Goal: Task Accomplishment & Management: Manage account settings

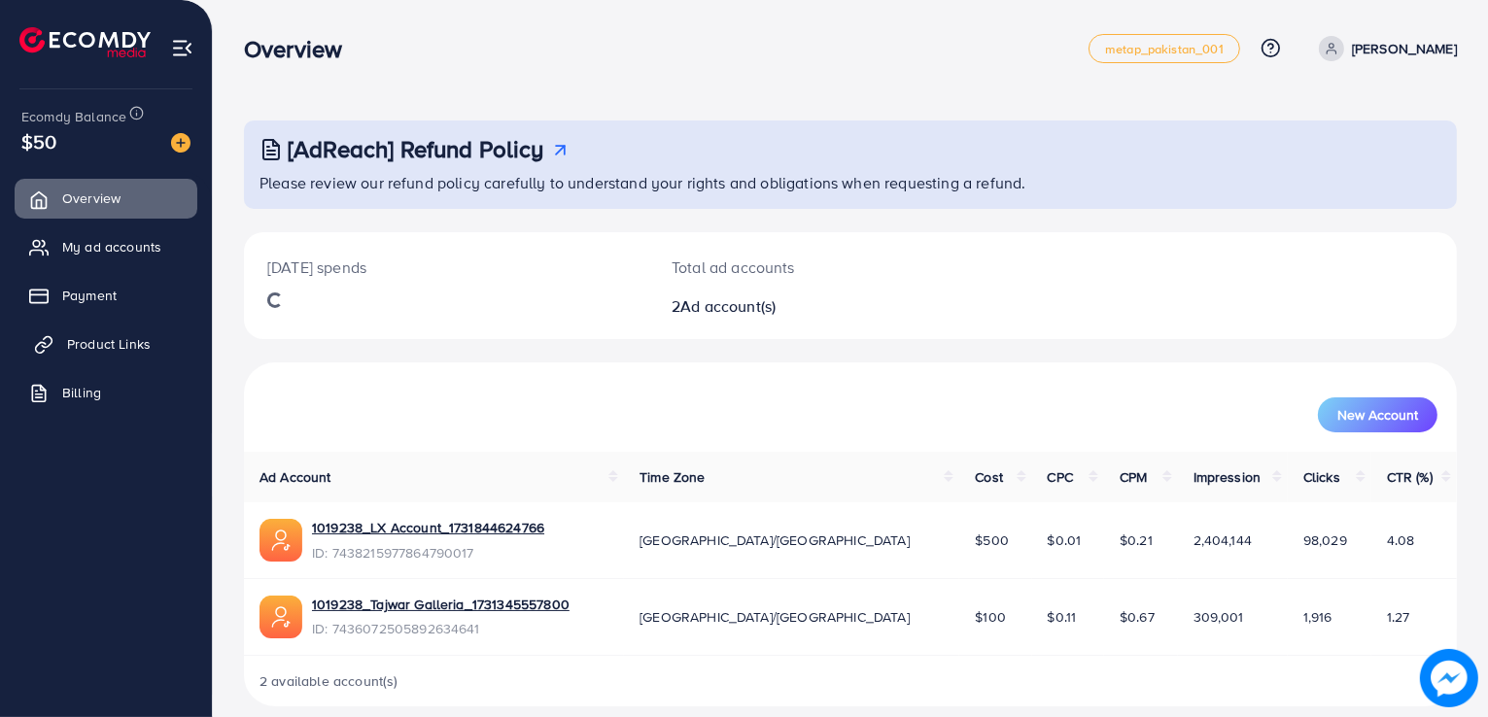
click at [106, 339] on span "Product Links" at bounding box center [109, 343] width 84 height 19
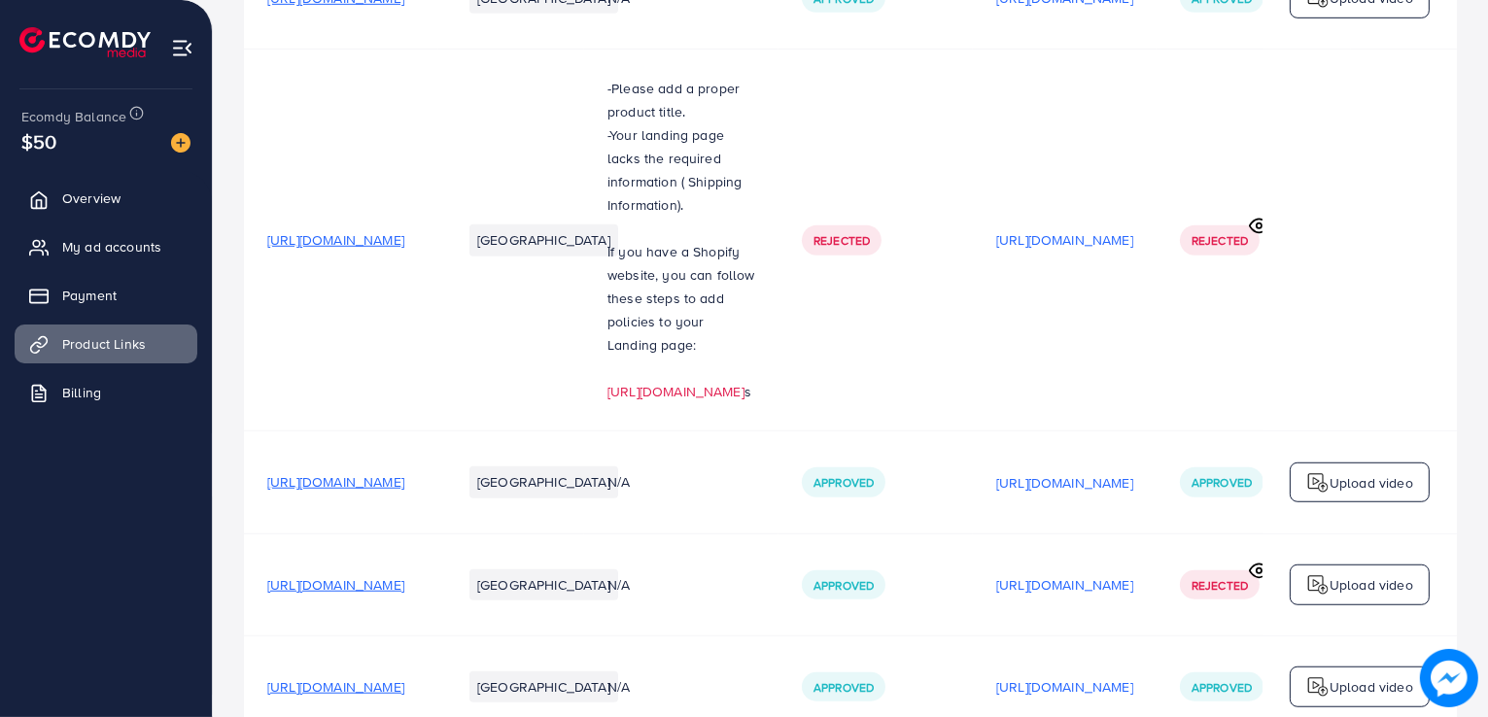
scroll to position [1601, 0]
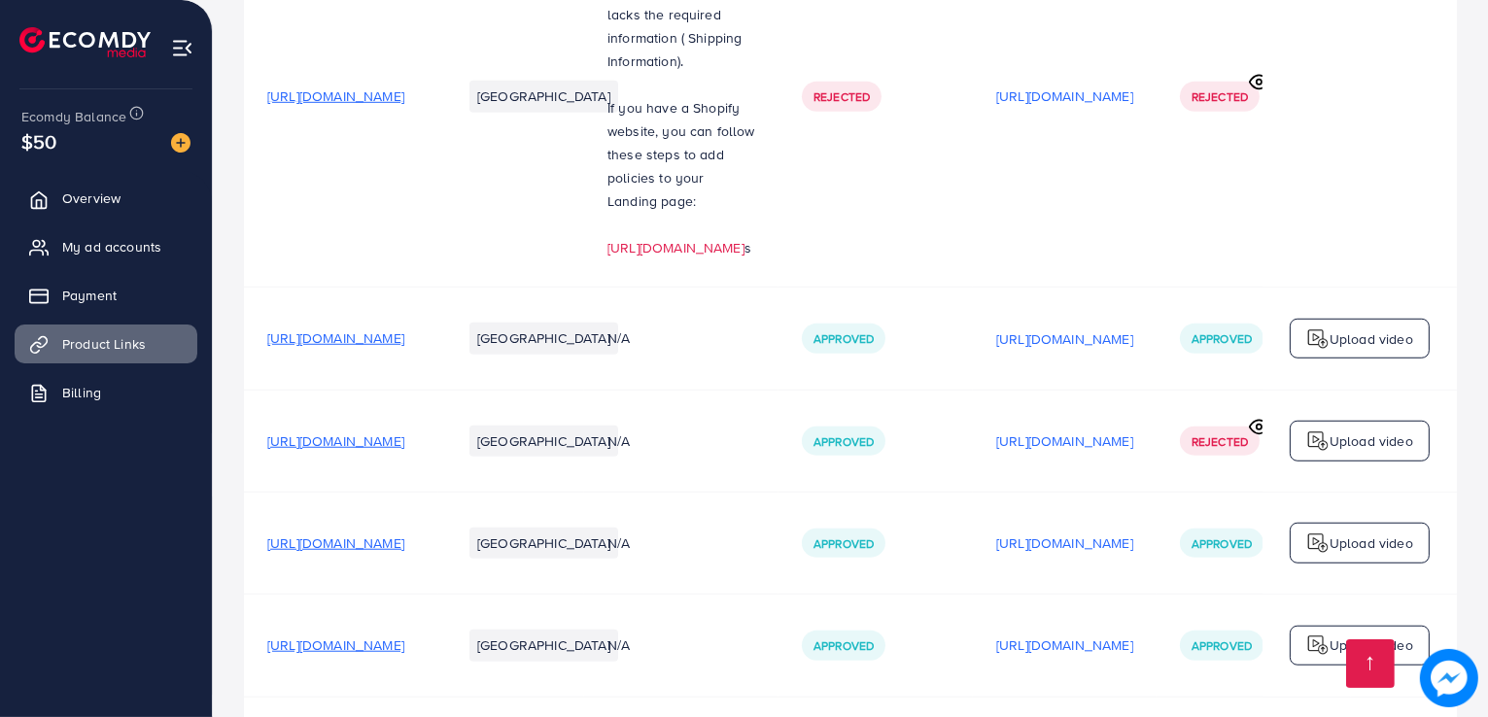
click at [146, 243] on span "My ad accounts" at bounding box center [116, 246] width 99 height 19
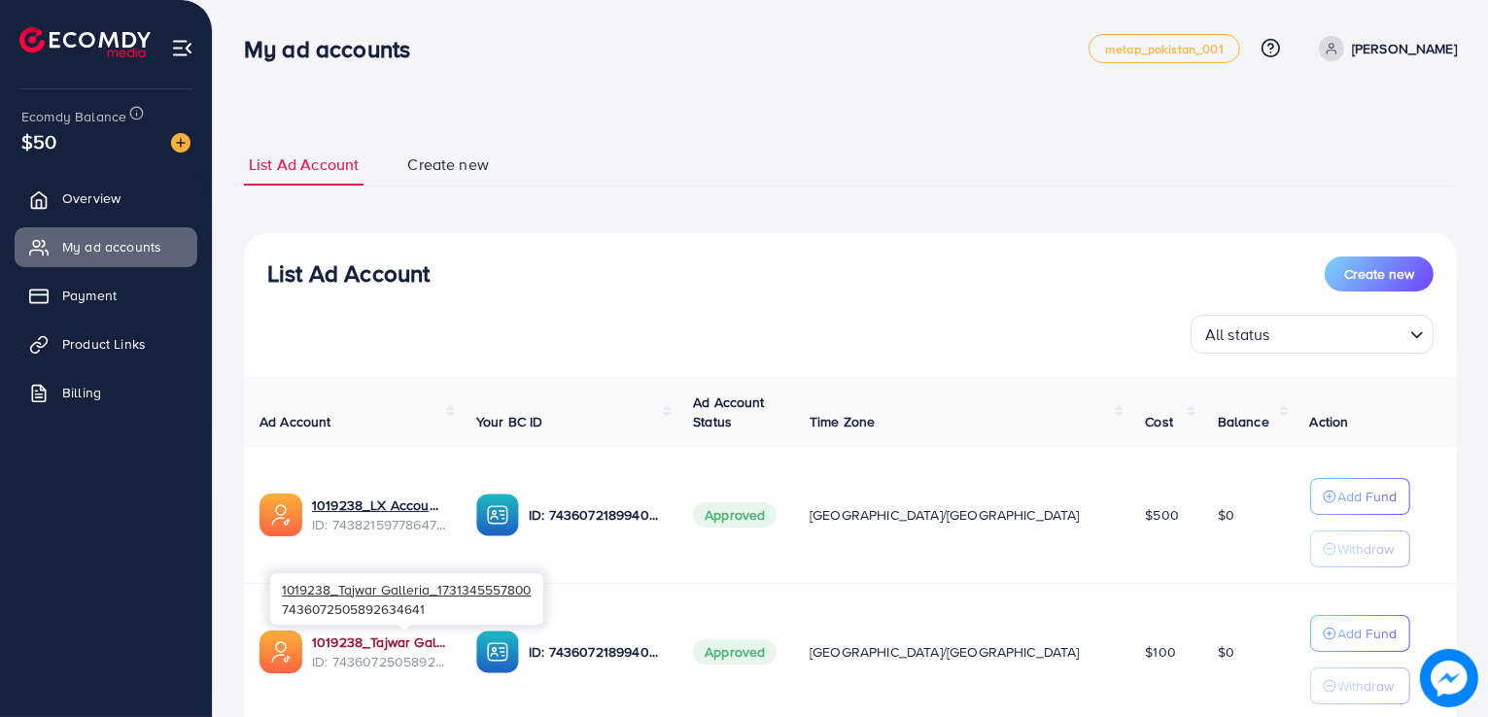
click at [416, 641] on link "1019238_Tajwar Galleria_1731345557800" at bounding box center [378, 642] width 133 height 19
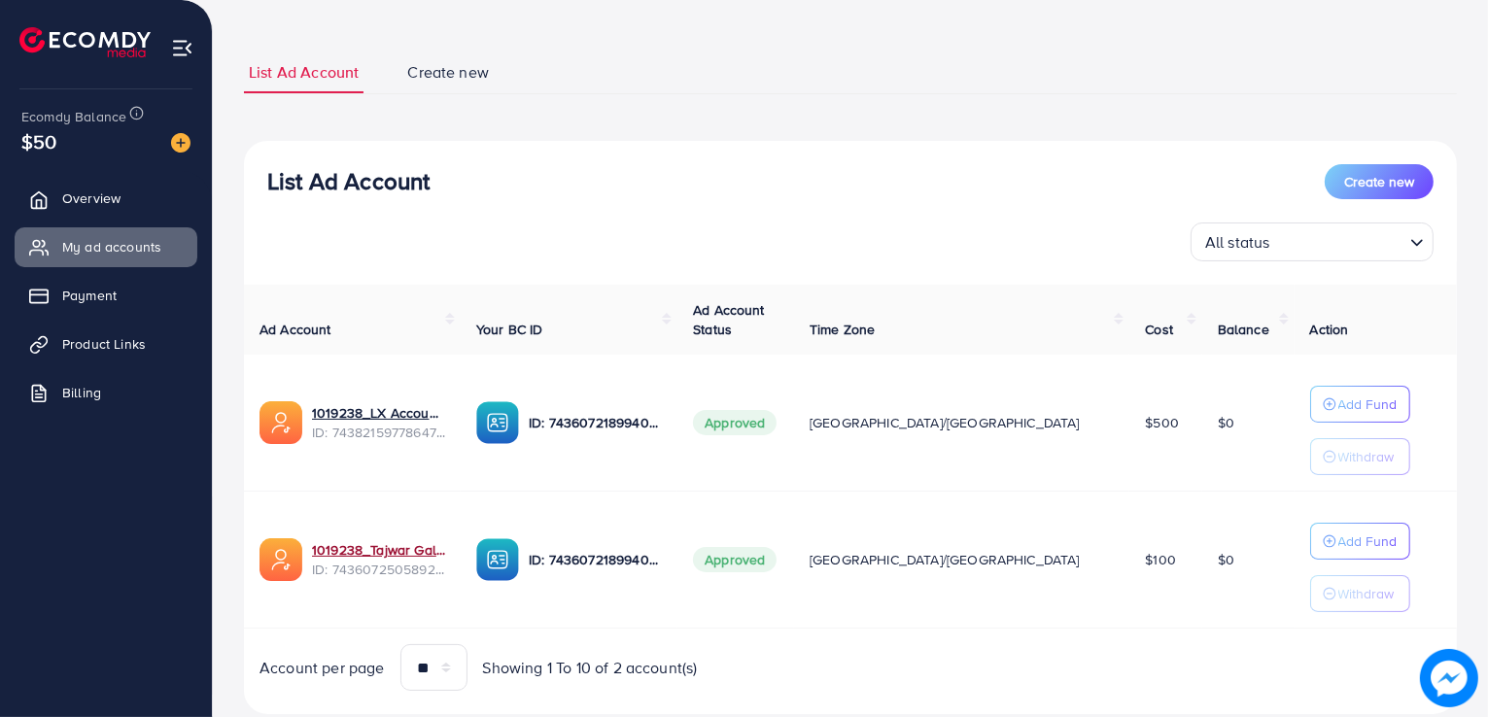
scroll to position [142, 0]
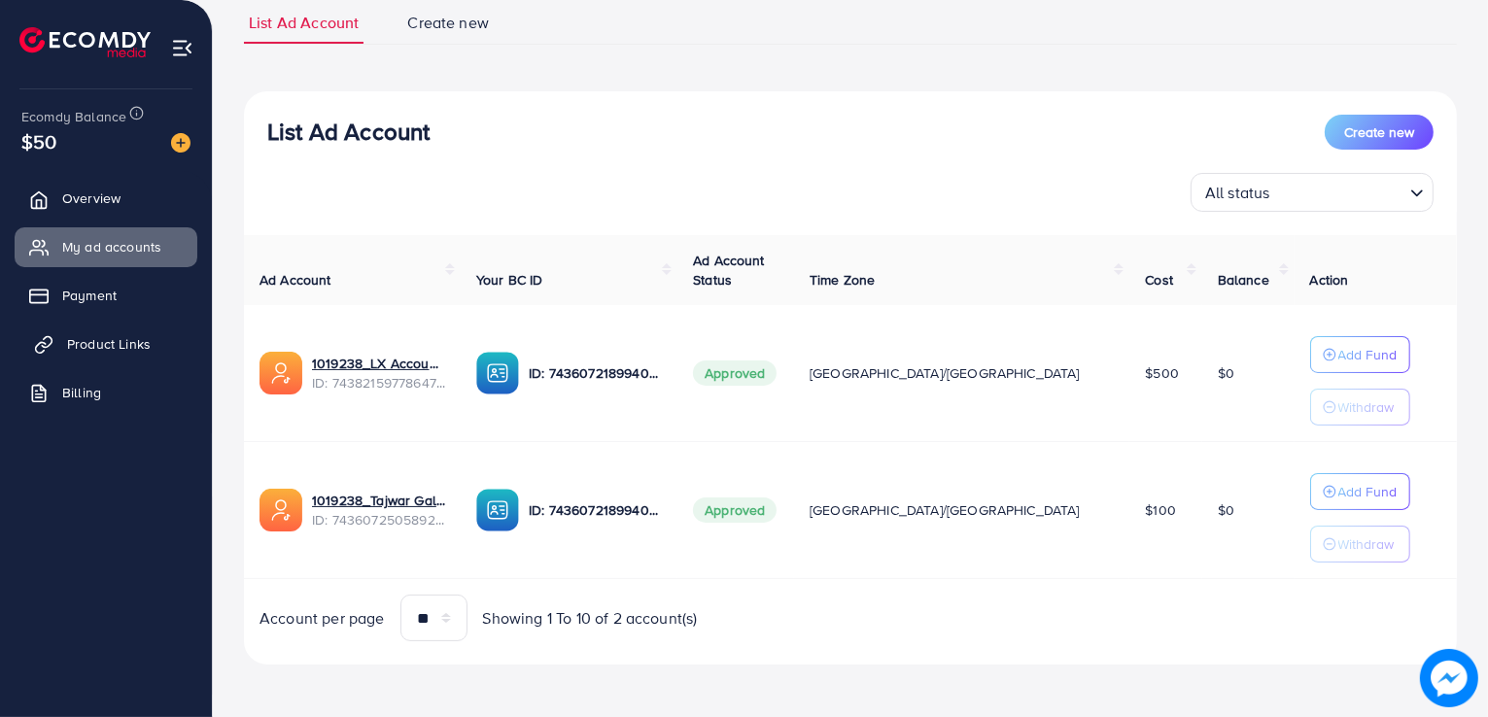
click at [148, 355] on link "Product Links" at bounding box center [106, 344] width 183 height 39
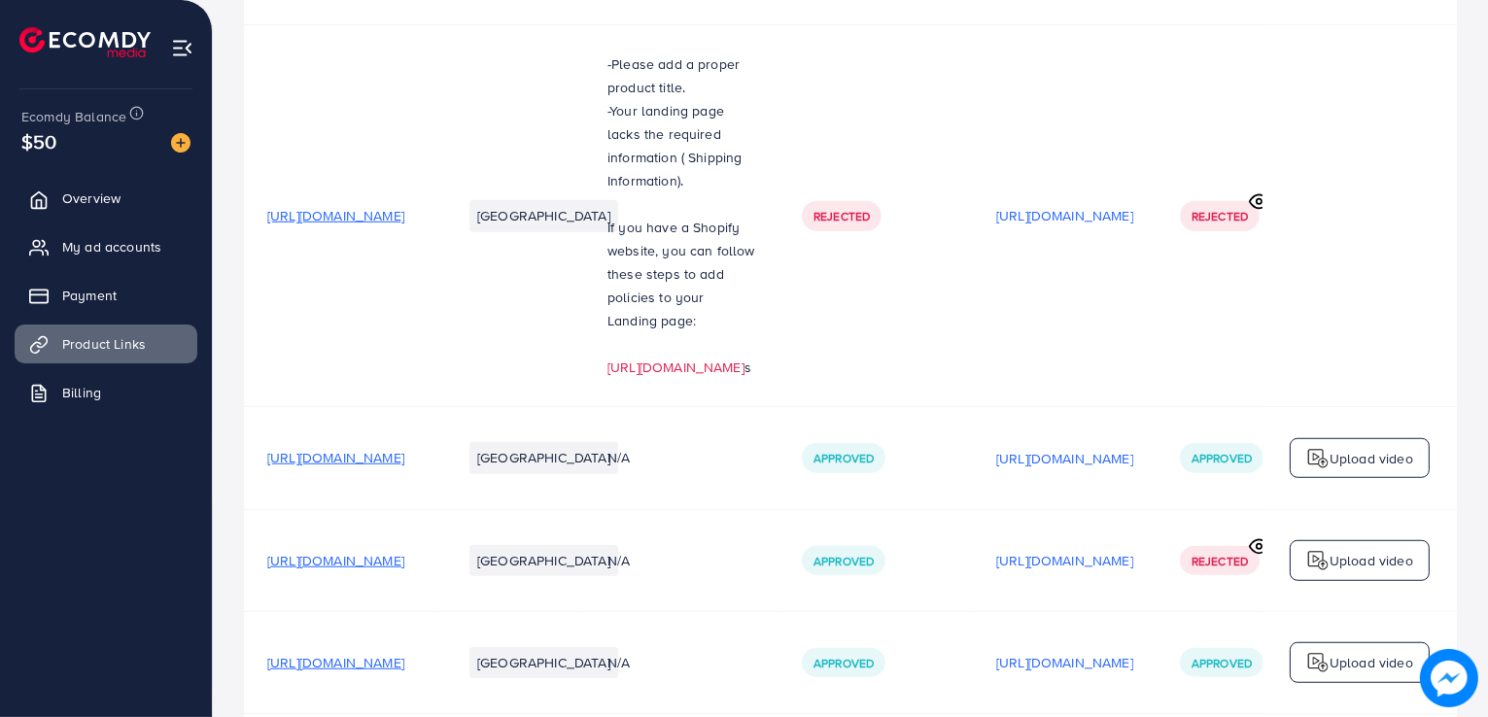
scroll to position [1601, 0]
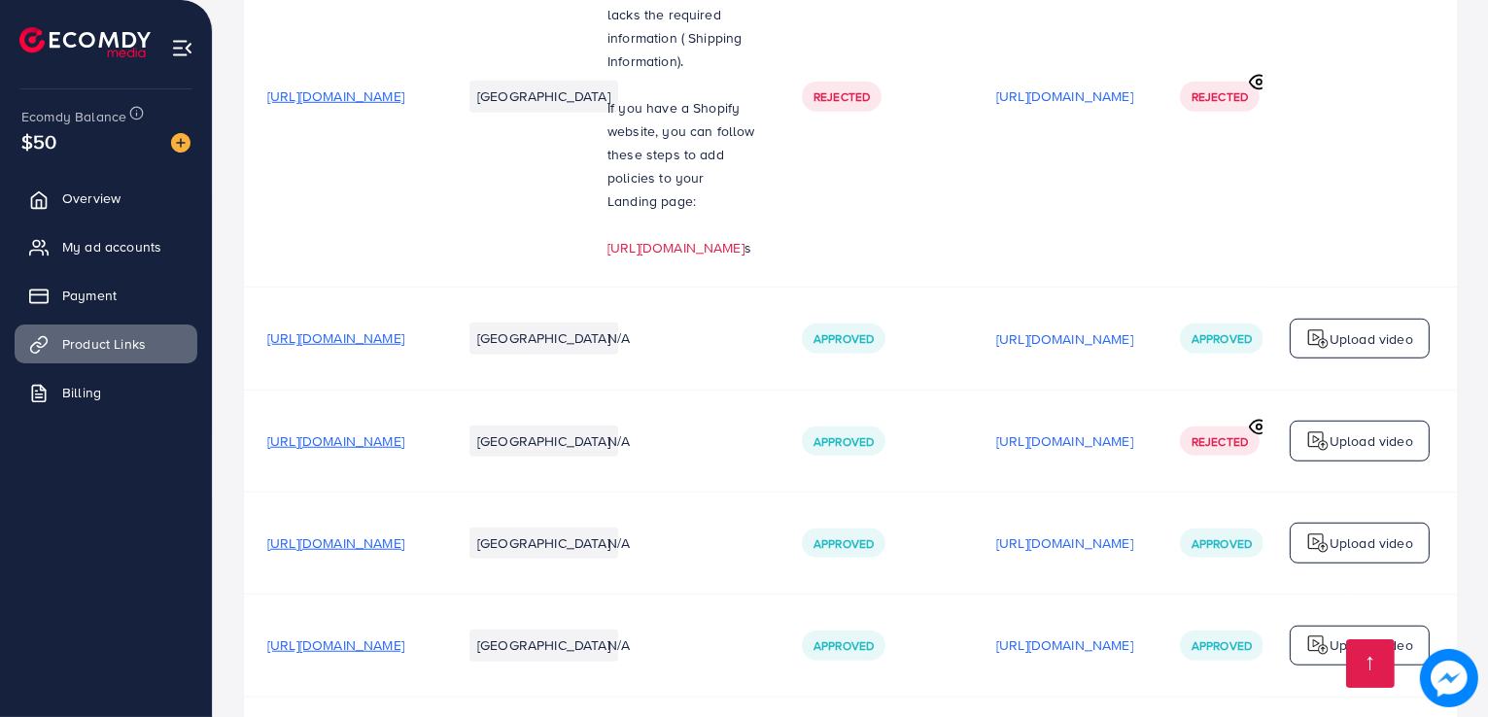
click at [101, 203] on span "Overview" at bounding box center [96, 198] width 58 height 19
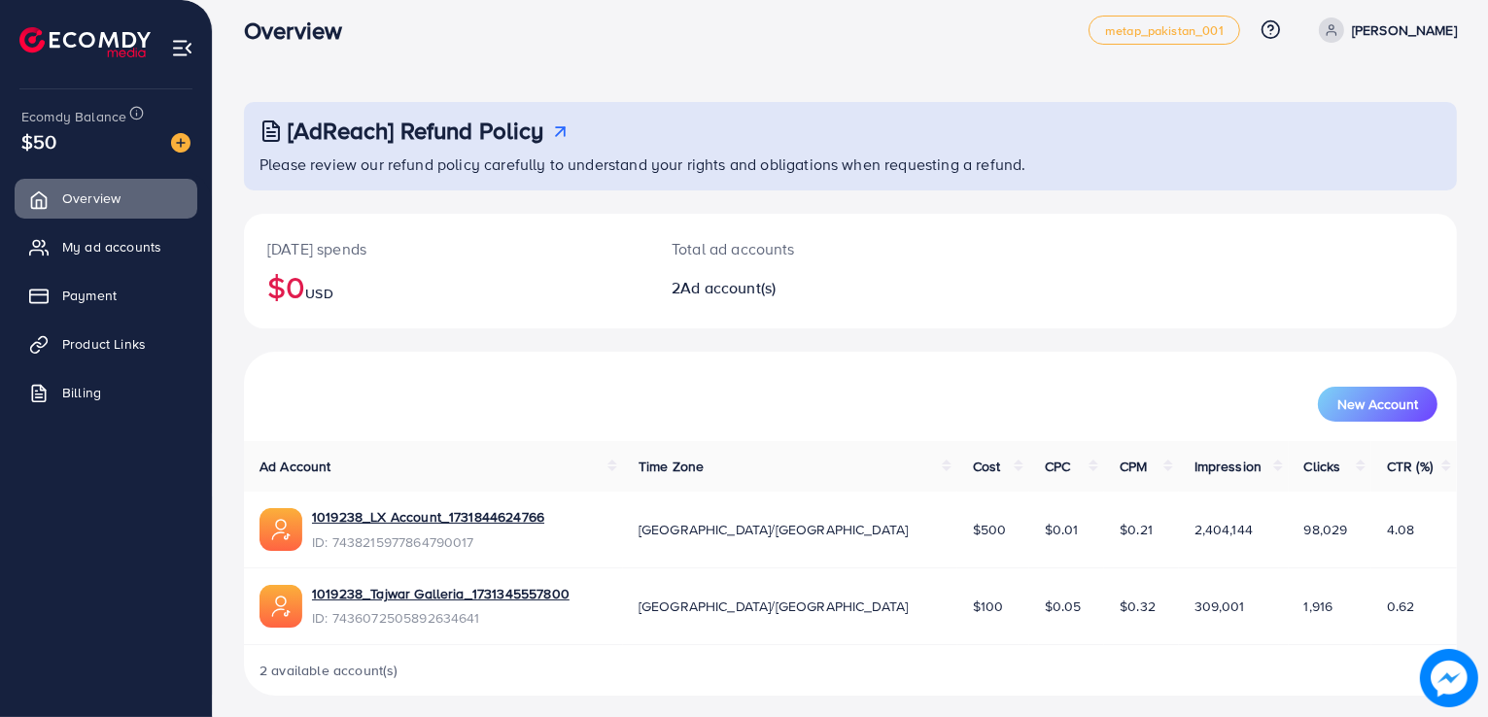
scroll to position [27, 0]
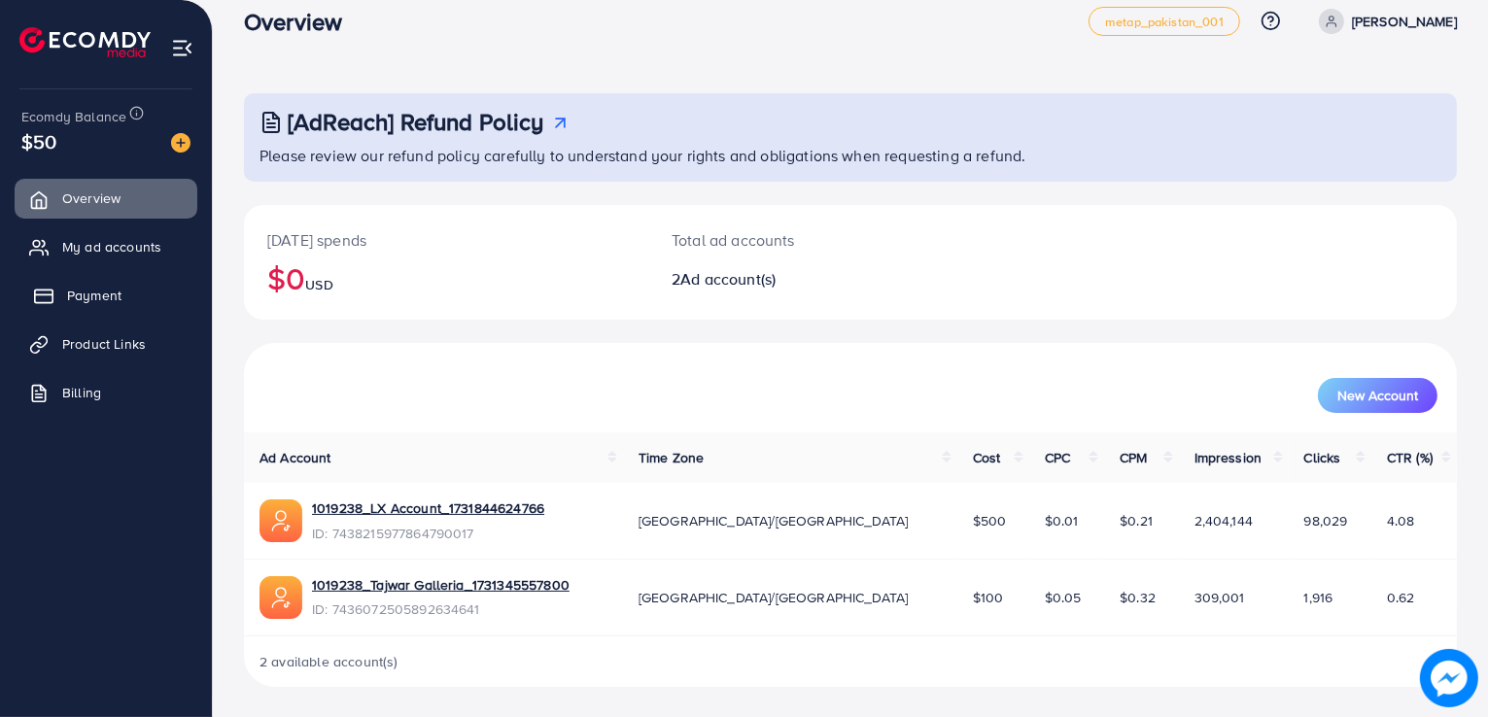
click at [98, 305] on link "Payment" at bounding box center [106, 295] width 183 height 39
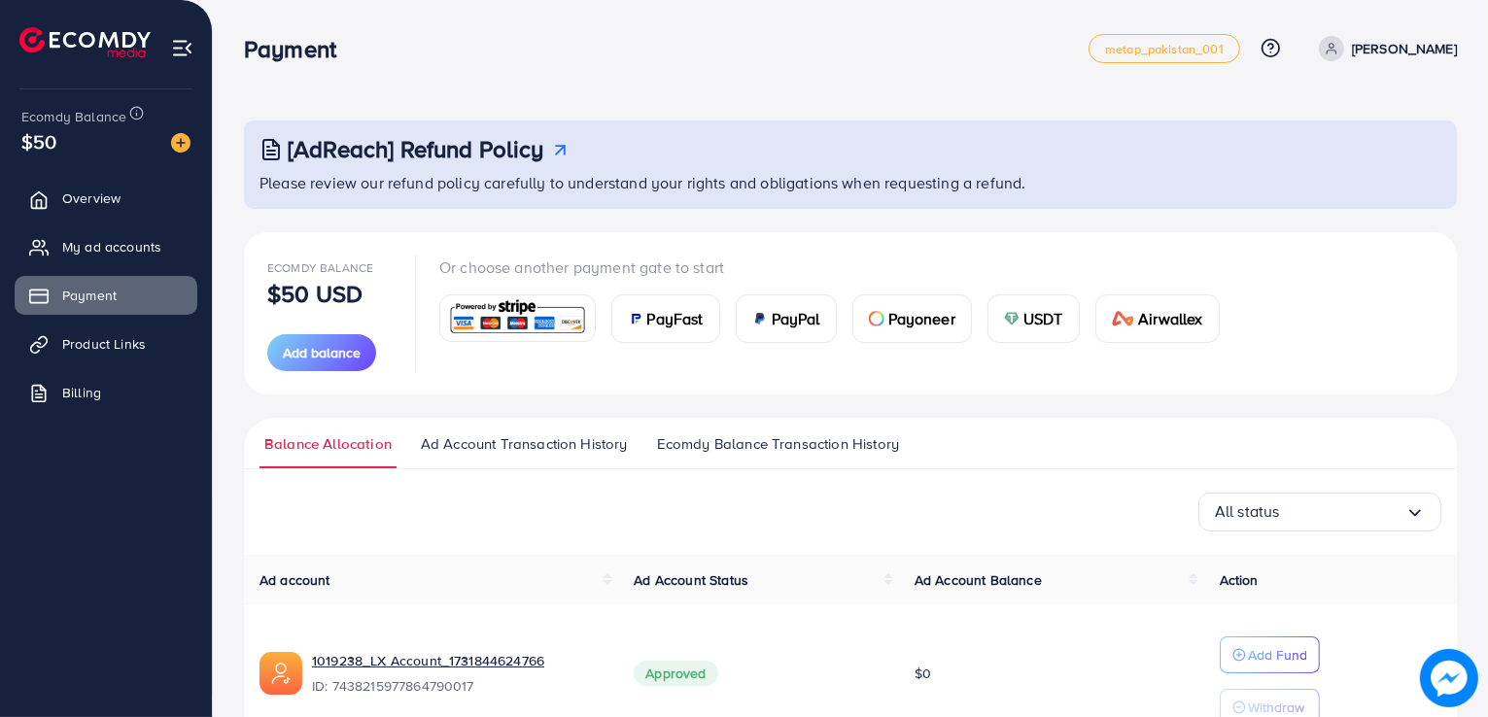
scroll to position [242, 0]
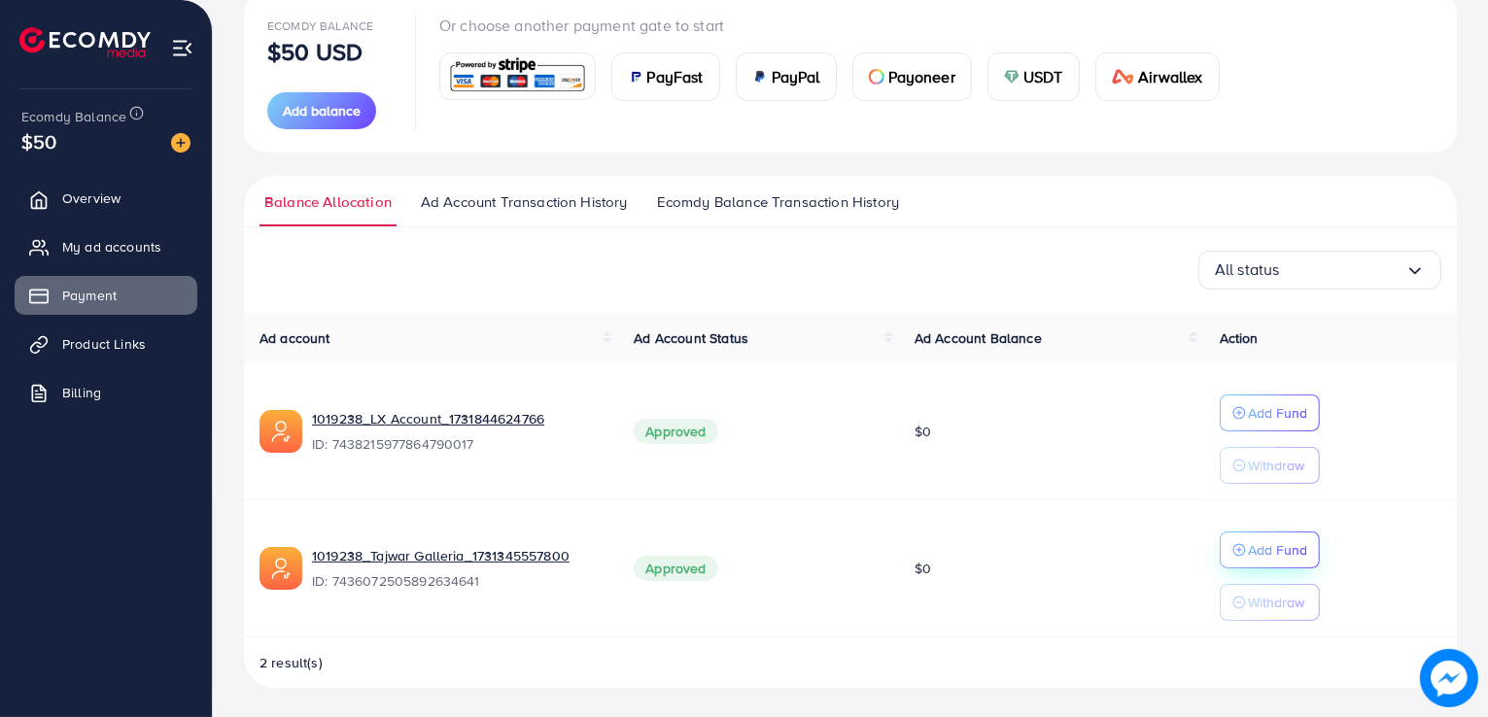
click at [1285, 425] on p "Add Fund" at bounding box center [1277, 412] width 59 height 23
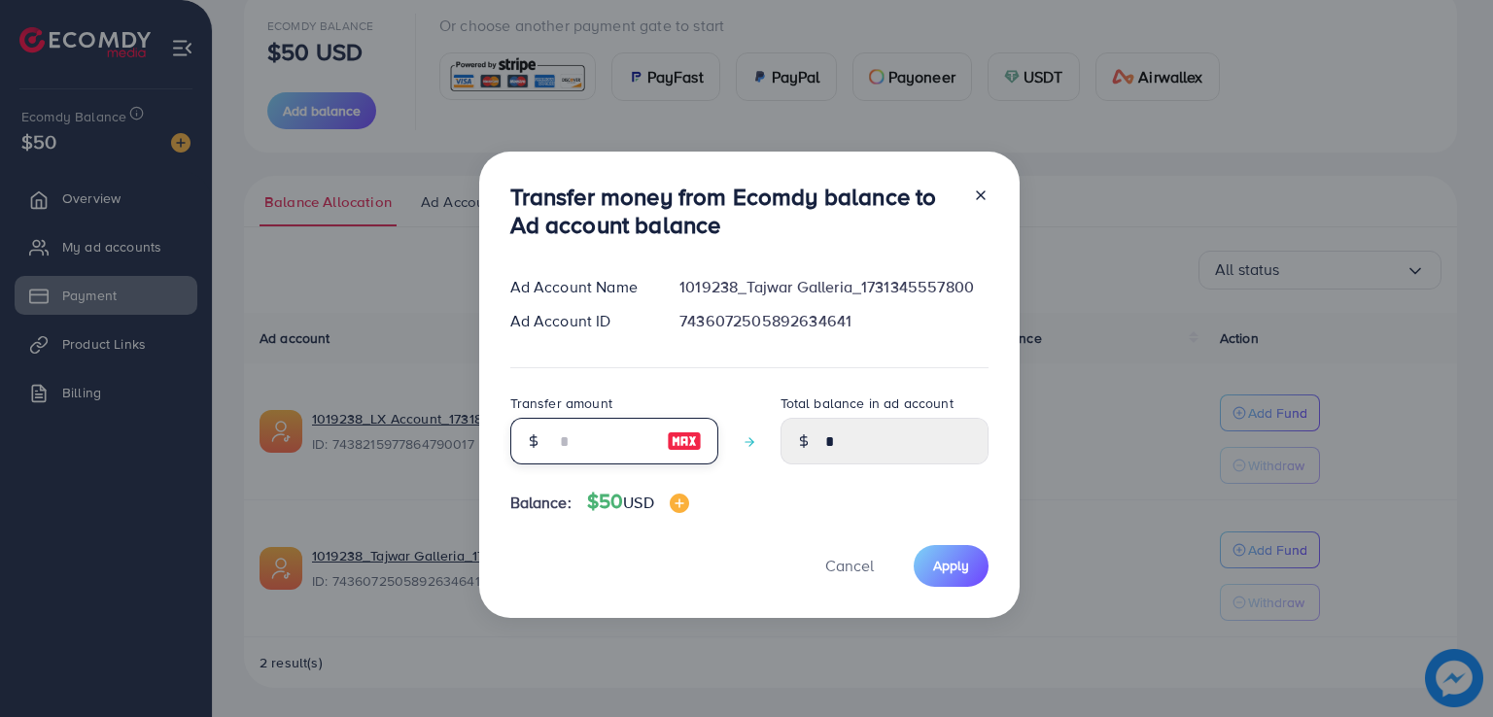
click at [626, 449] on input "number" at bounding box center [603, 441] width 97 height 47
type input "**"
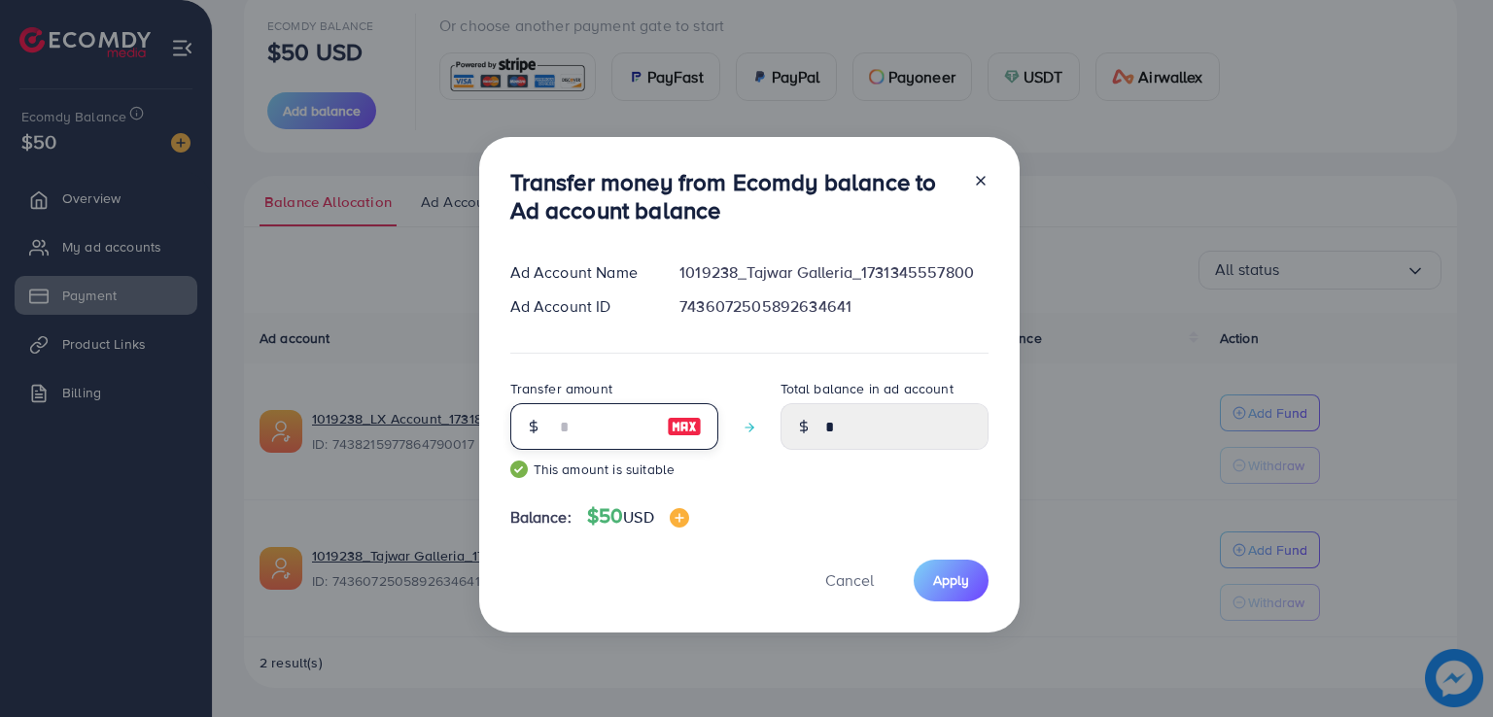
type input "*****"
type input "**"
click at [951, 587] on span "Apply" at bounding box center [951, 579] width 36 height 19
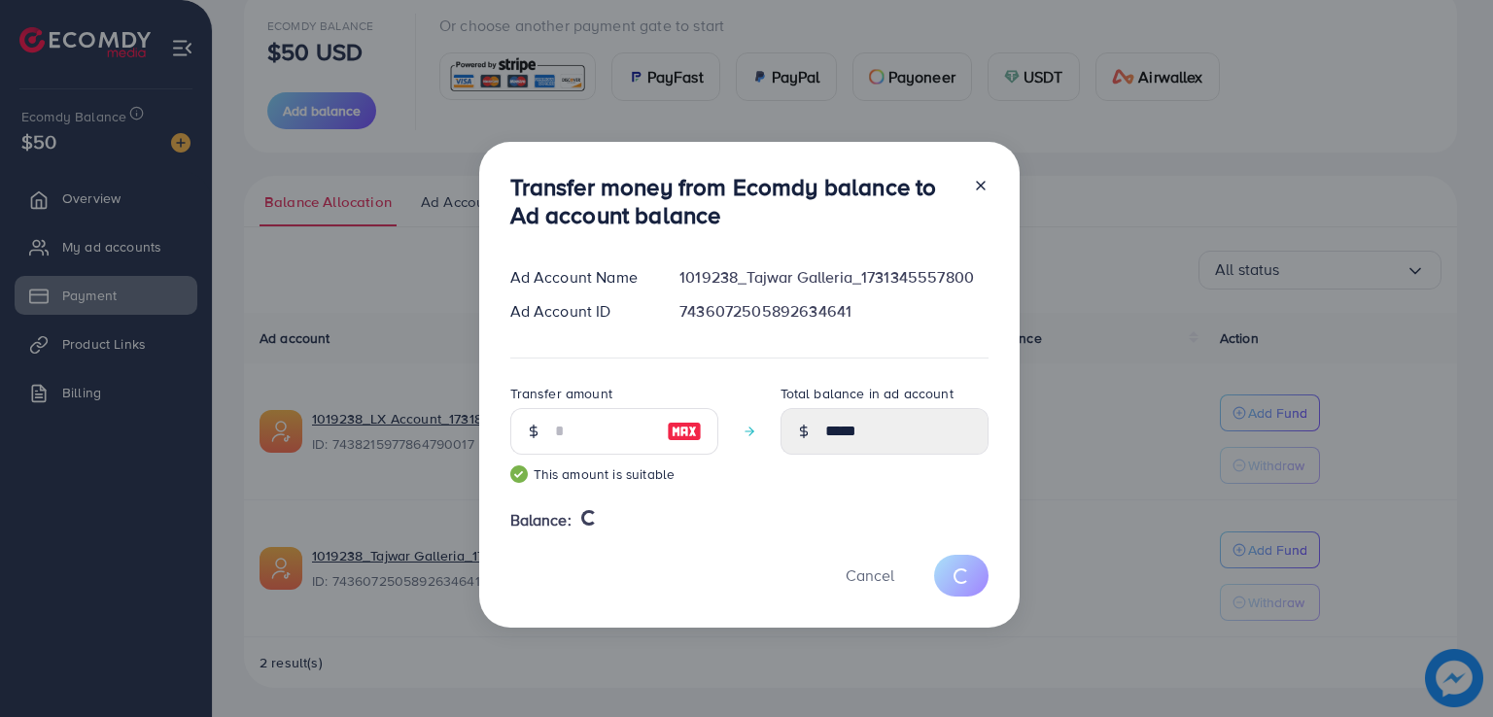
type input "*"
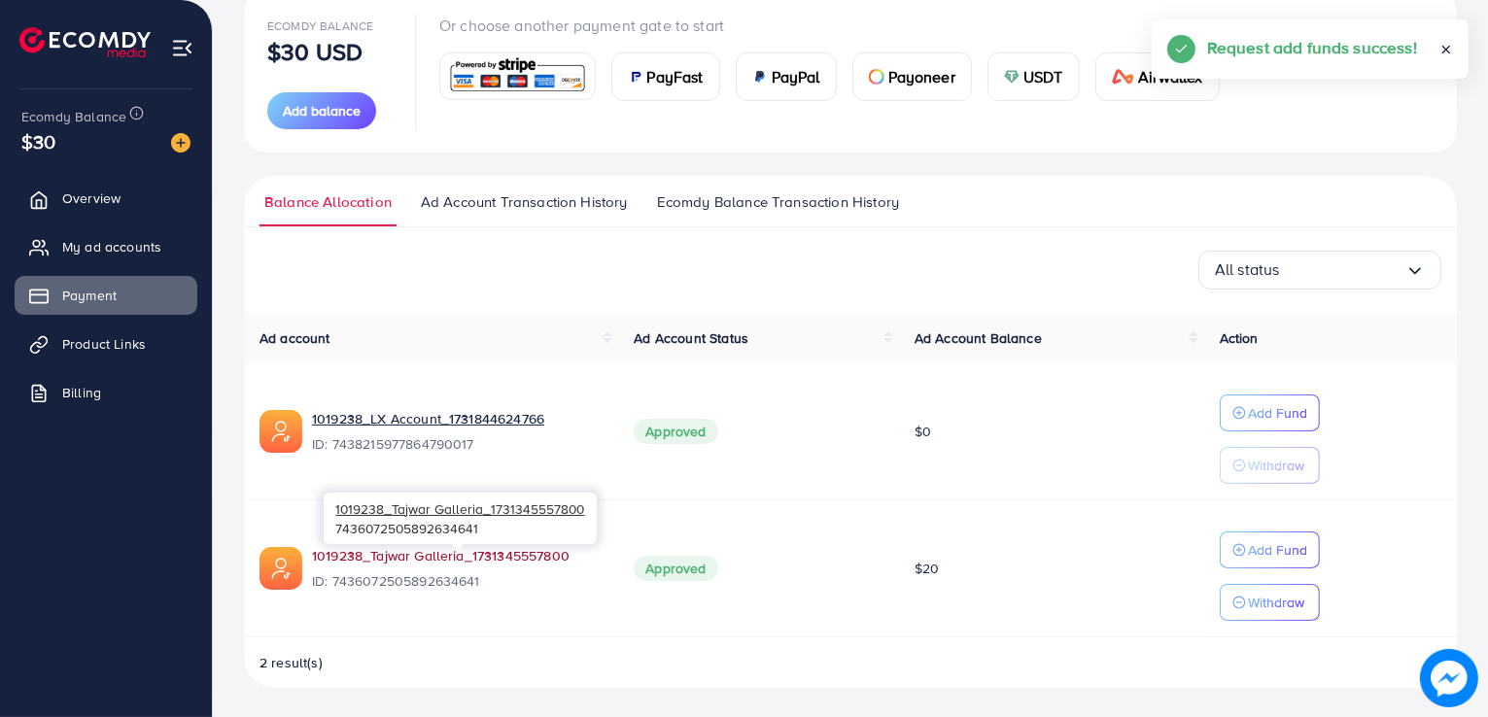
click at [395, 558] on link "1019238_Tajwar Galleria_1731345557800" at bounding box center [457, 555] width 291 height 19
